Goal: Task Accomplishment & Management: Manage account settings

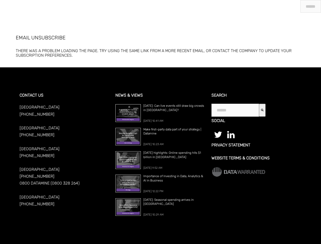
click at [160, 122] on span "[DATE] 10:41 AM" at bounding box center [153, 120] width 20 height 3
click at [263, 110] on icon "Search" at bounding box center [262, 110] width 3 height 3
click at [160, 122] on span "[DATE] 10:41 AM" at bounding box center [153, 120] width 20 height 3
click at [263, 110] on icon "Search" at bounding box center [262, 110] width 3 height 3
click at [160, 122] on span "[DATE] 10:41 AM" at bounding box center [153, 120] width 20 height 3
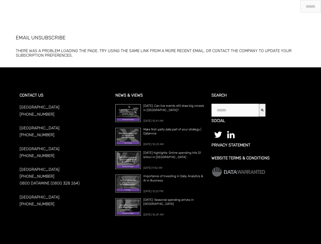
click at [263, 110] on icon "Search" at bounding box center [262, 110] width 3 height 3
